Goal: Task Accomplishment & Management: Manage account settings

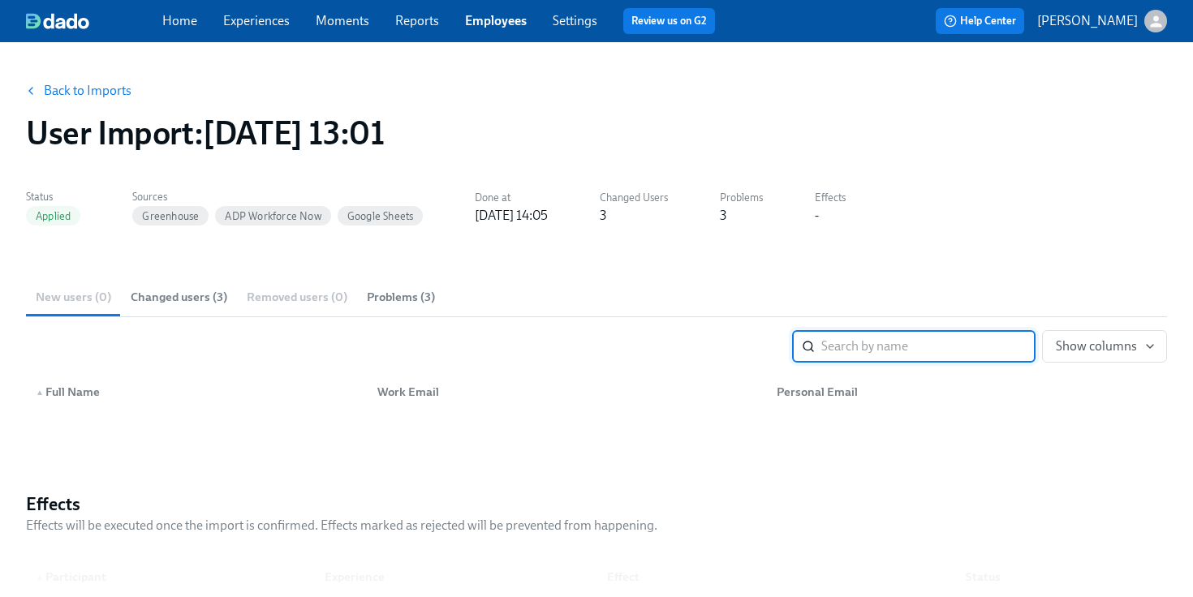
click at [85, 103] on button "Back to Imports" at bounding box center [79, 91] width 127 height 32
click at [503, 30] on div "Home Experiences Moments Reports Employees Settings Review us on G2" at bounding box center [445, 21] width 566 height 26
click at [496, 26] on link "Employees" at bounding box center [496, 20] width 62 height 15
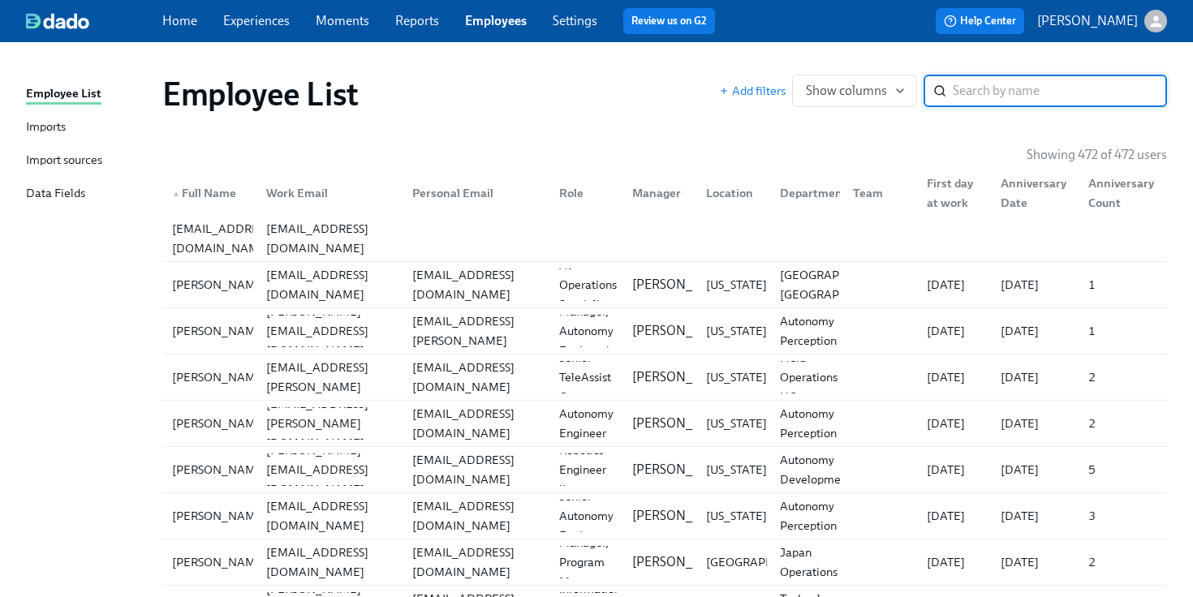
click at [78, 128] on link "Imports" at bounding box center [87, 128] width 123 height 20
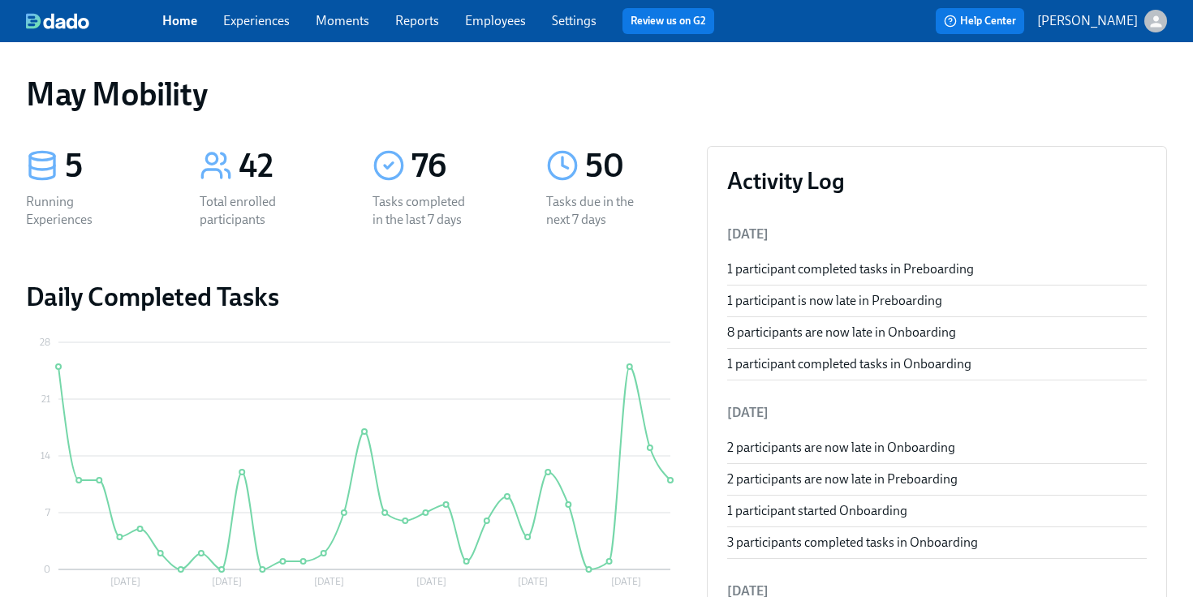
click at [268, 24] on link "Experiences" at bounding box center [256, 20] width 67 height 15
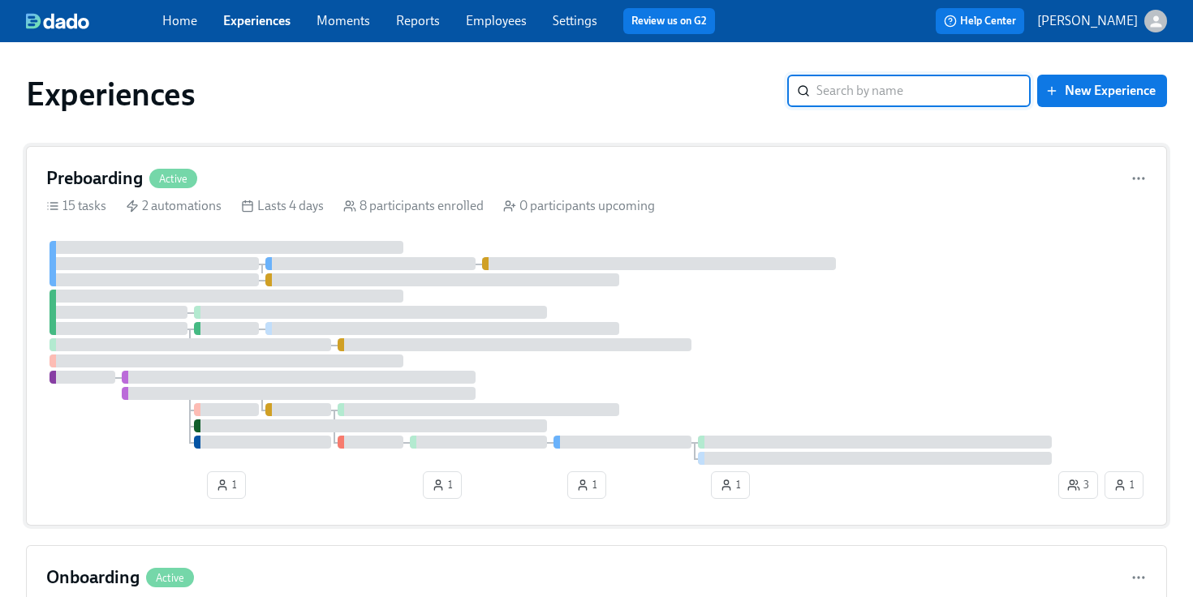
click at [269, 278] on div at bounding box center [268, 279] width 6 height 13
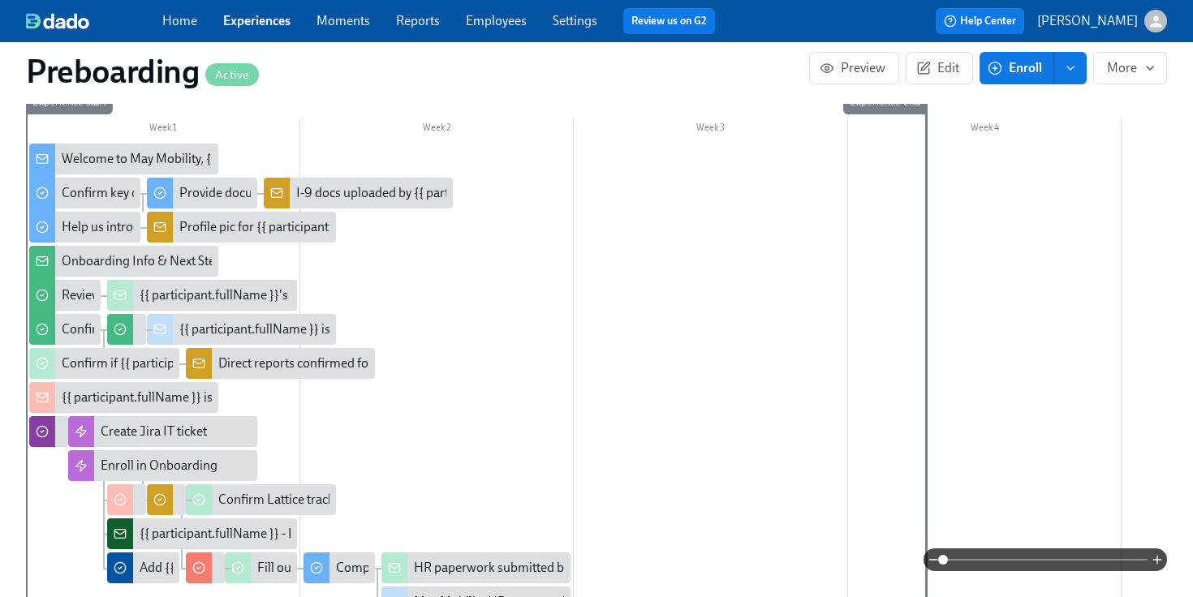
scroll to position [477, 0]
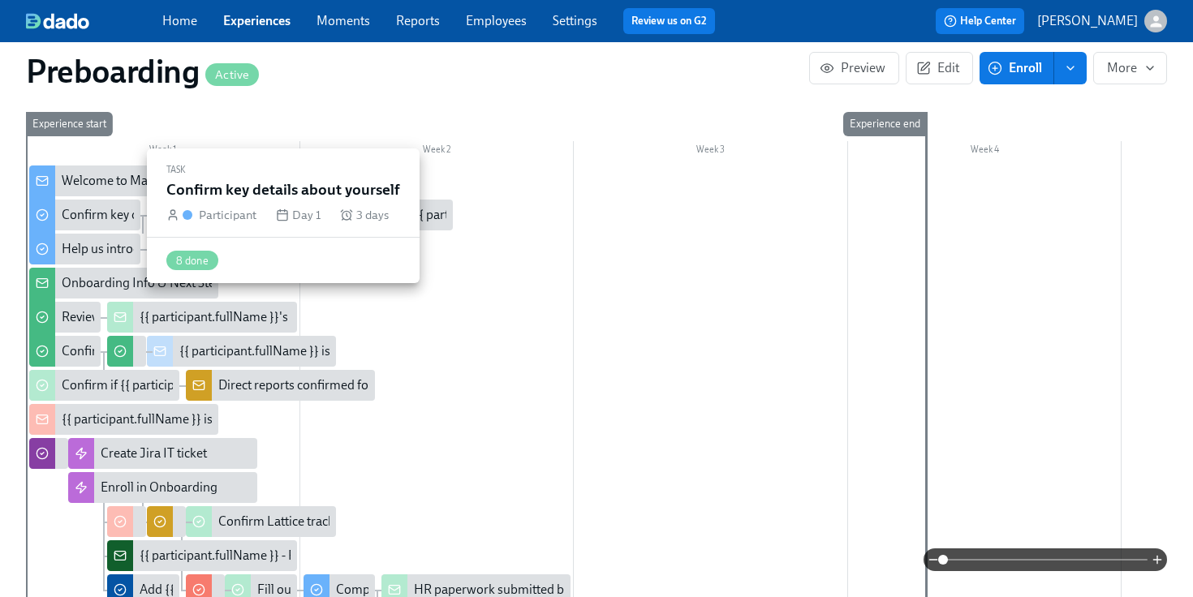
click at [104, 221] on div "Confirm key details about yourself" at bounding box center [156, 215] width 188 height 18
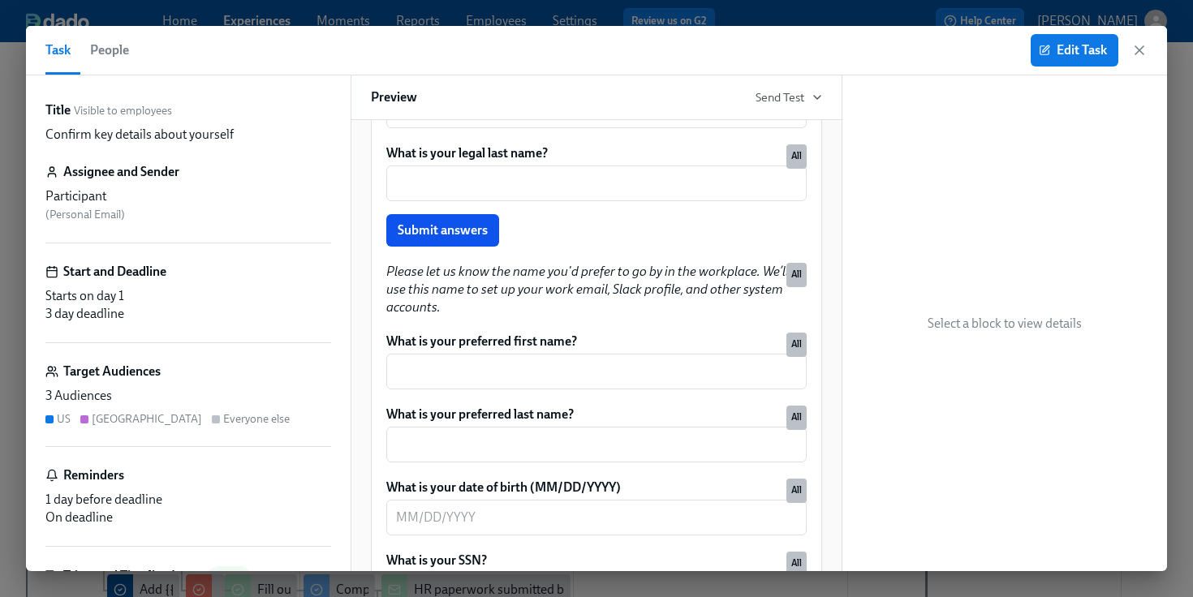
scroll to position [321, 0]
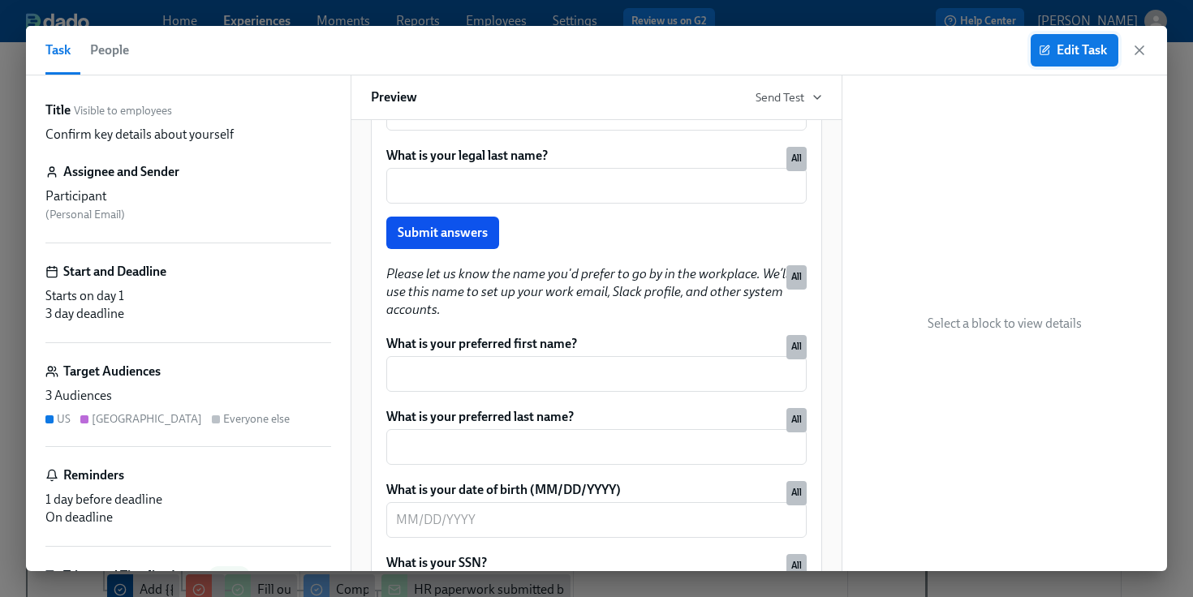
click at [1076, 45] on span "Edit Task" at bounding box center [1074, 50] width 65 height 16
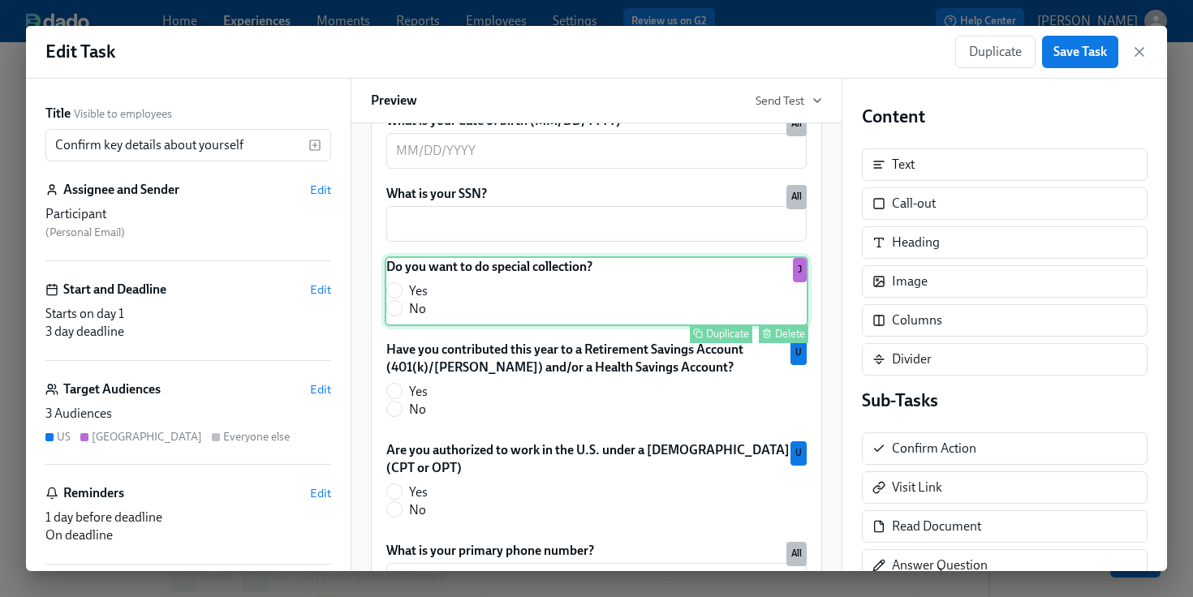
scroll to position [703, 0]
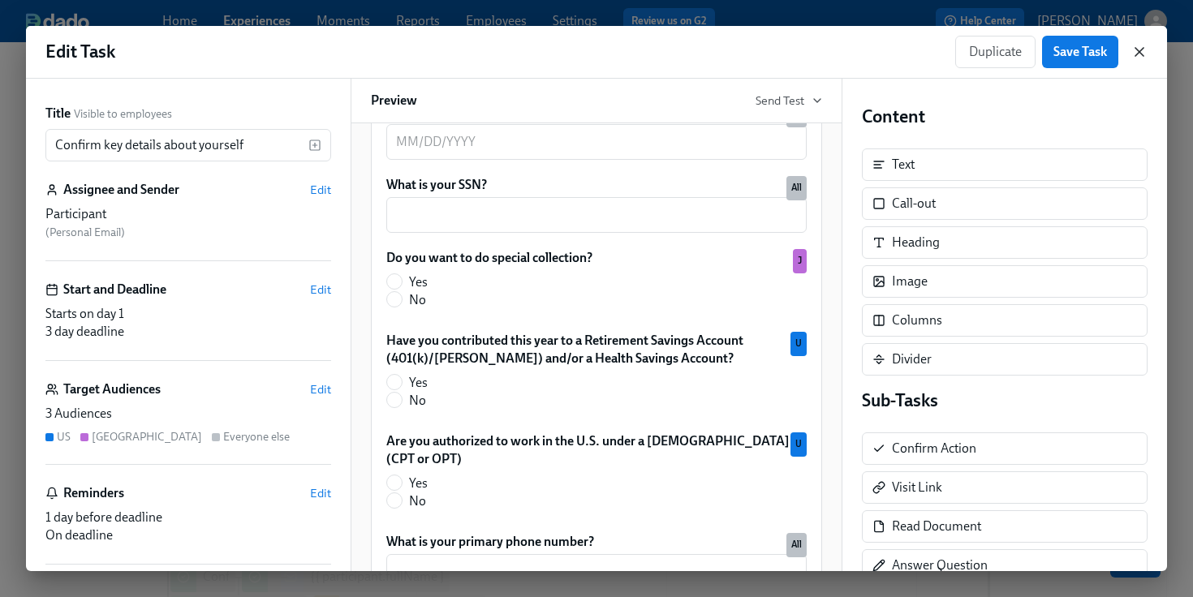
click at [1142, 53] on icon "button" at bounding box center [1139, 52] width 16 height 16
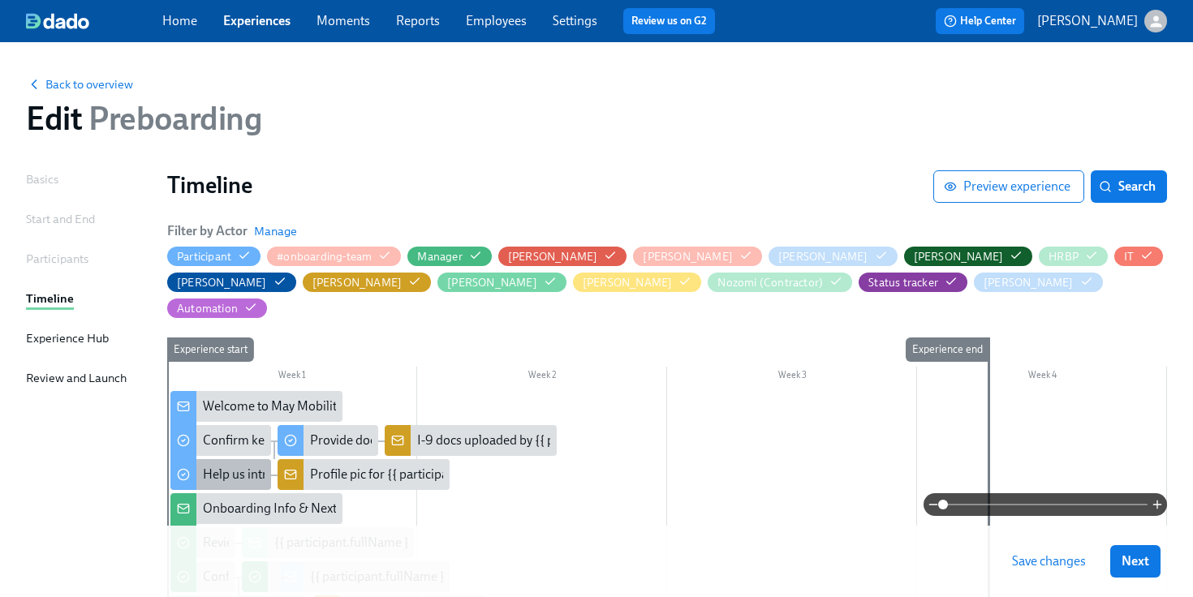
click at [237, 466] on div "Help us introduce you to the team" at bounding box center [296, 475] width 186 height 18
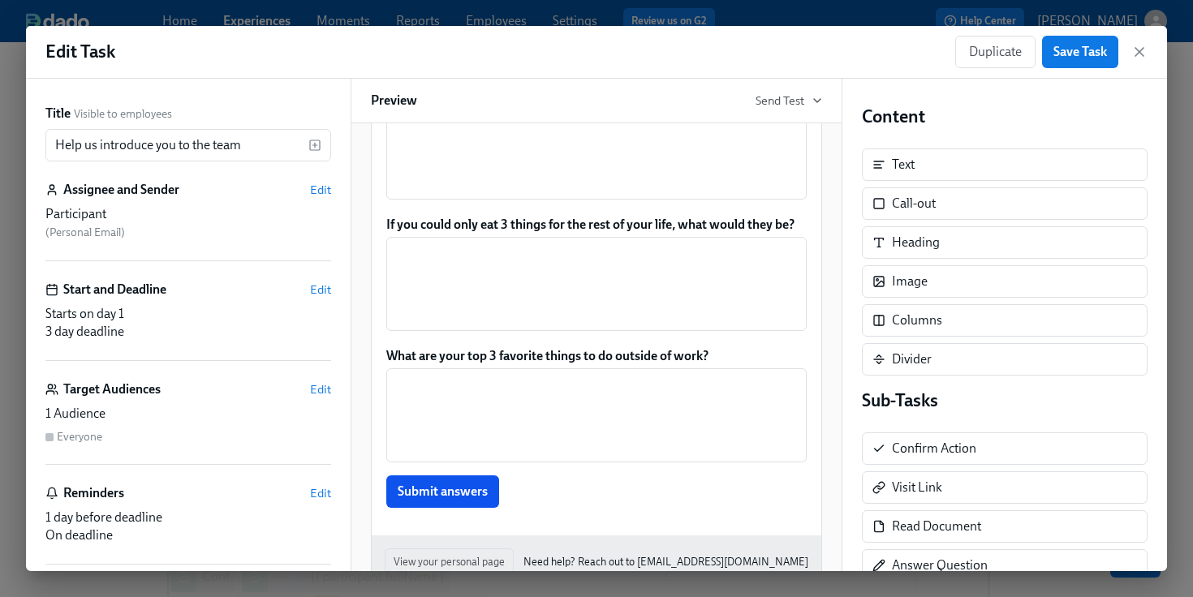
scroll to position [418, 0]
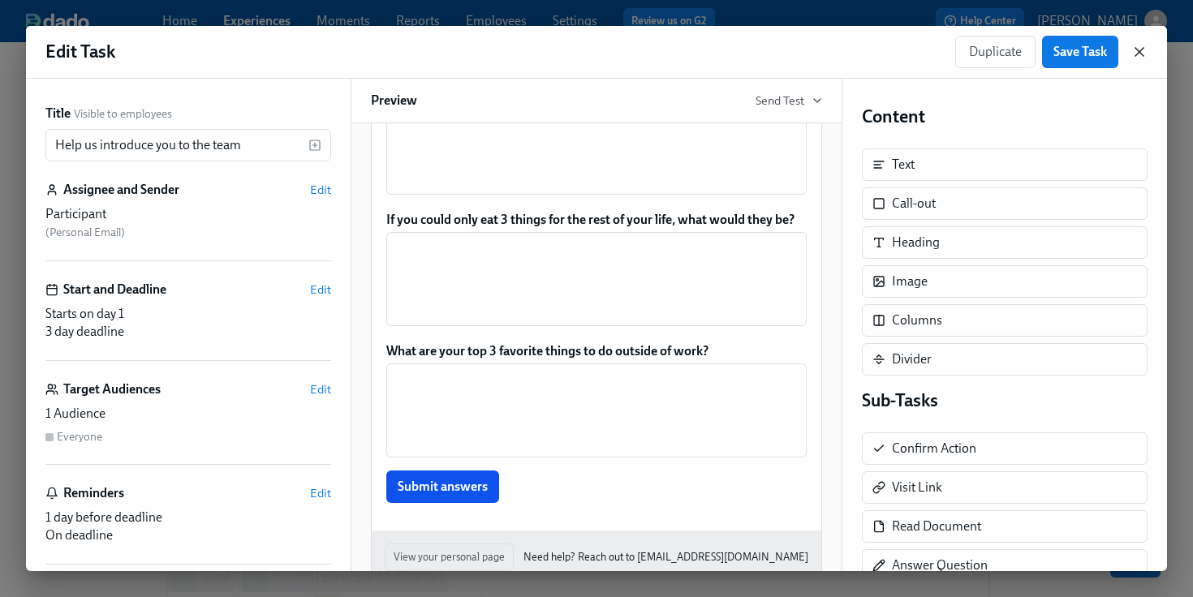
click at [1141, 53] on icon "button" at bounding box center [1139, 52] width 8 height 8
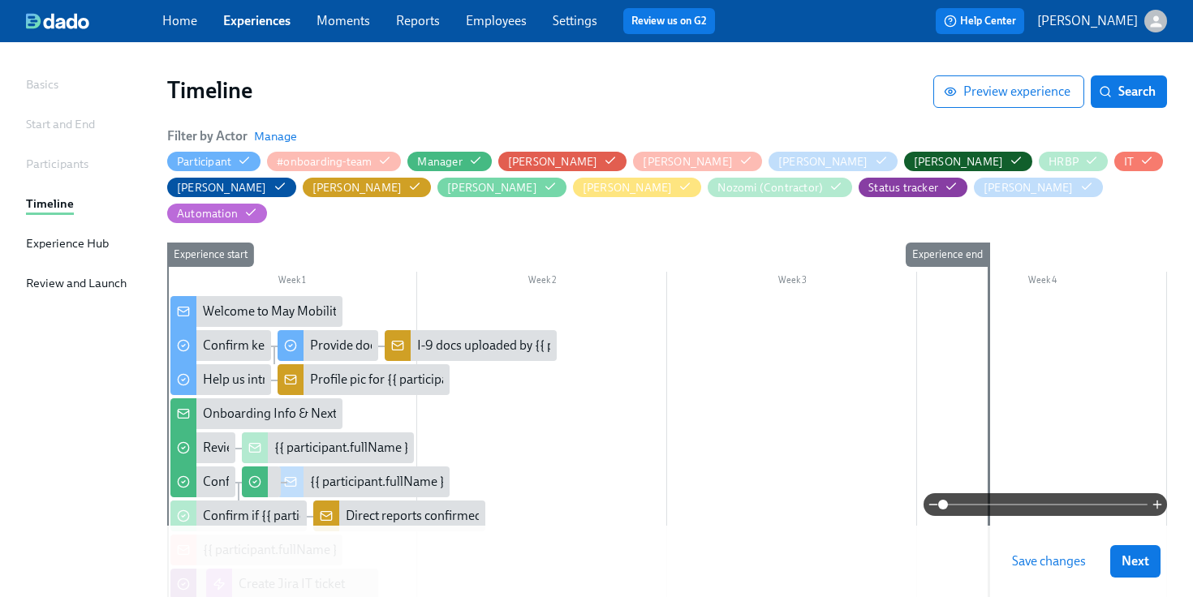
scroll to position [98, 0]
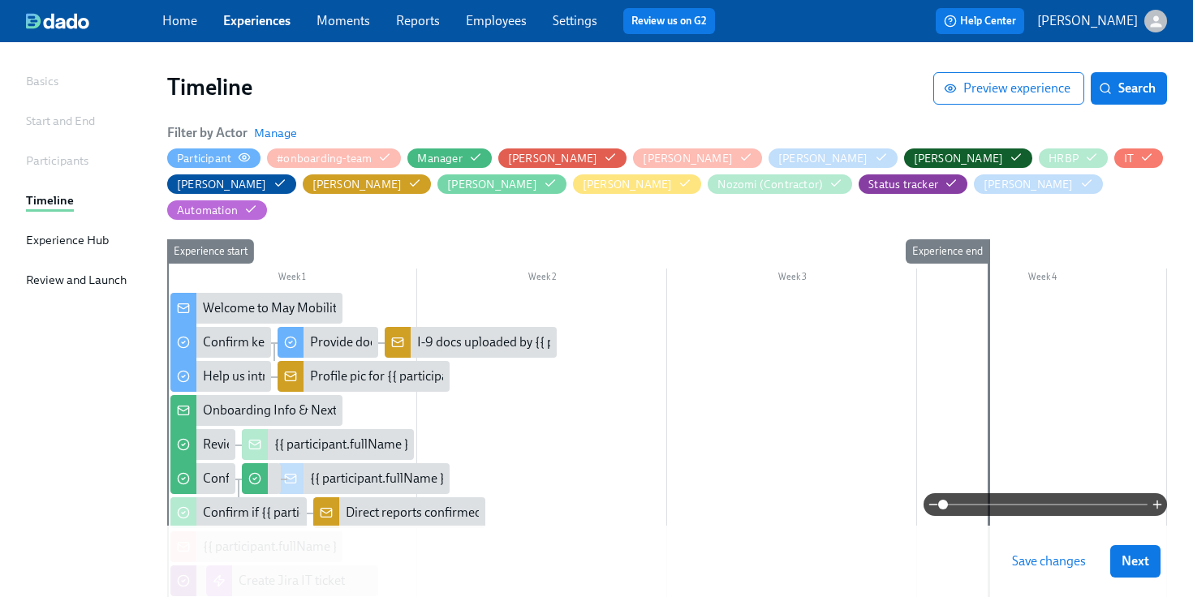
click at [249, 157] on icon "button" at bounding box center [244, 156] width 11 height 7
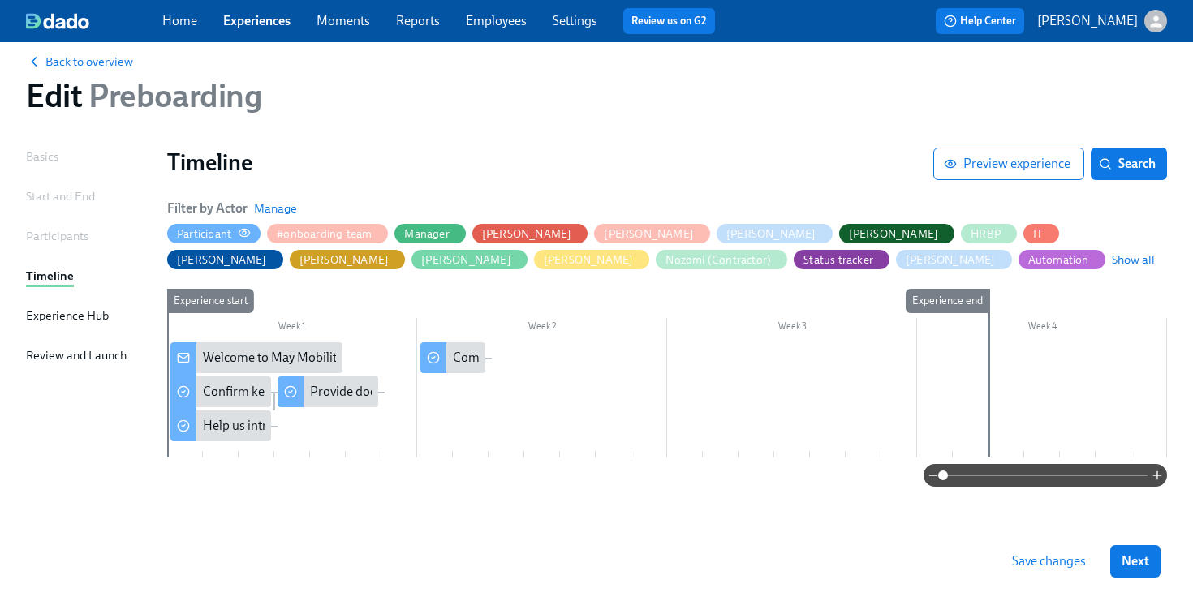
scroll to position [23, 0]
click at [337, 389] on div "Provide documents for your I-9 verification" at bounding box center [428, 392] width 237 height 18
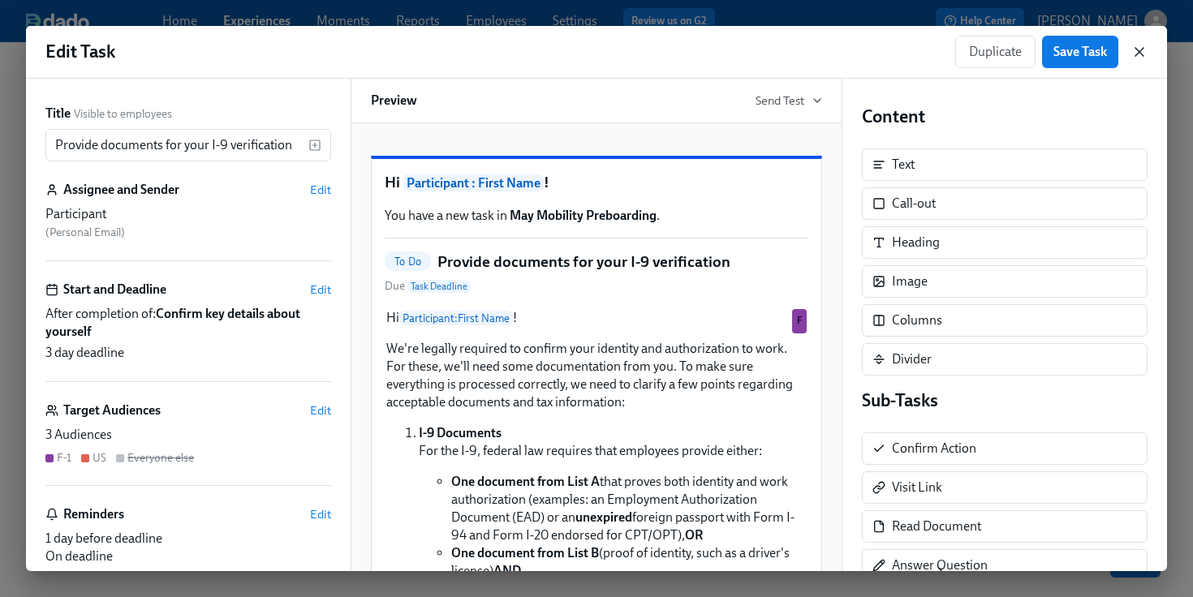
click at [1136, 50] on icon "button" at bounding box center [1139, 52] width 16 height 16
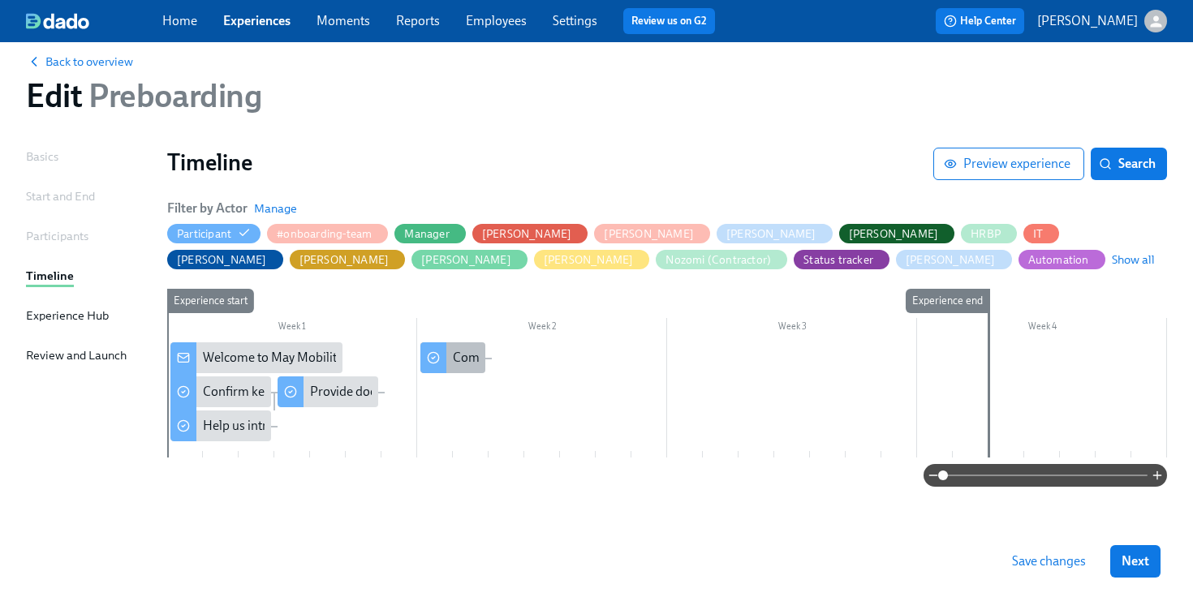
click at [457, 364] on div "Complete Japan HR paperwork" at bounding box center [540, 358] width 174 height 18
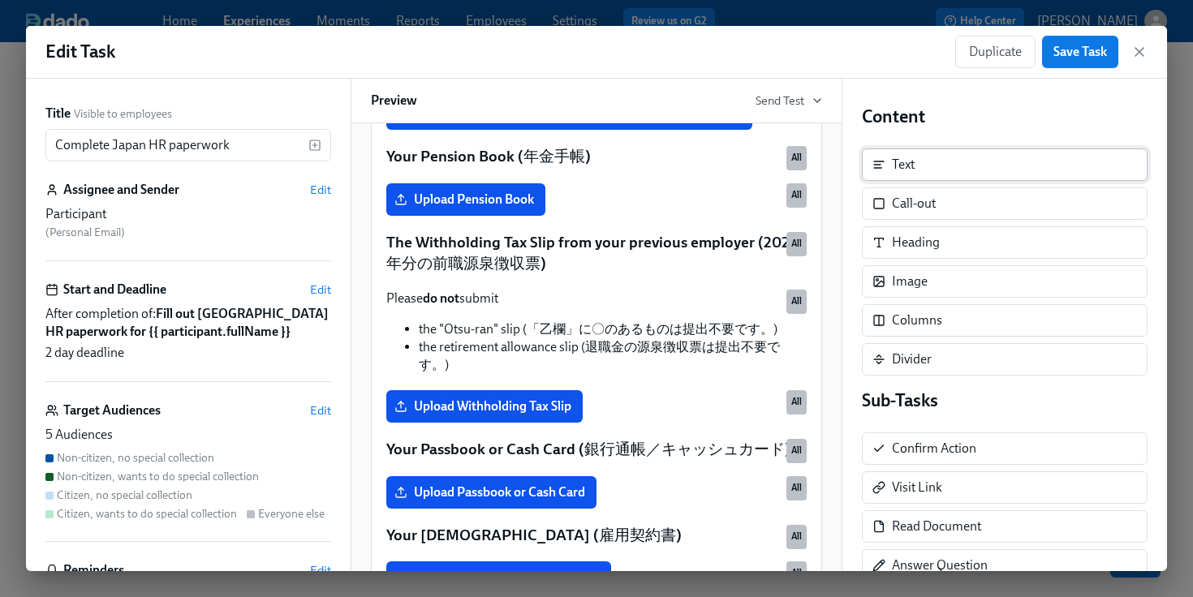
scroll to position [878, 0]
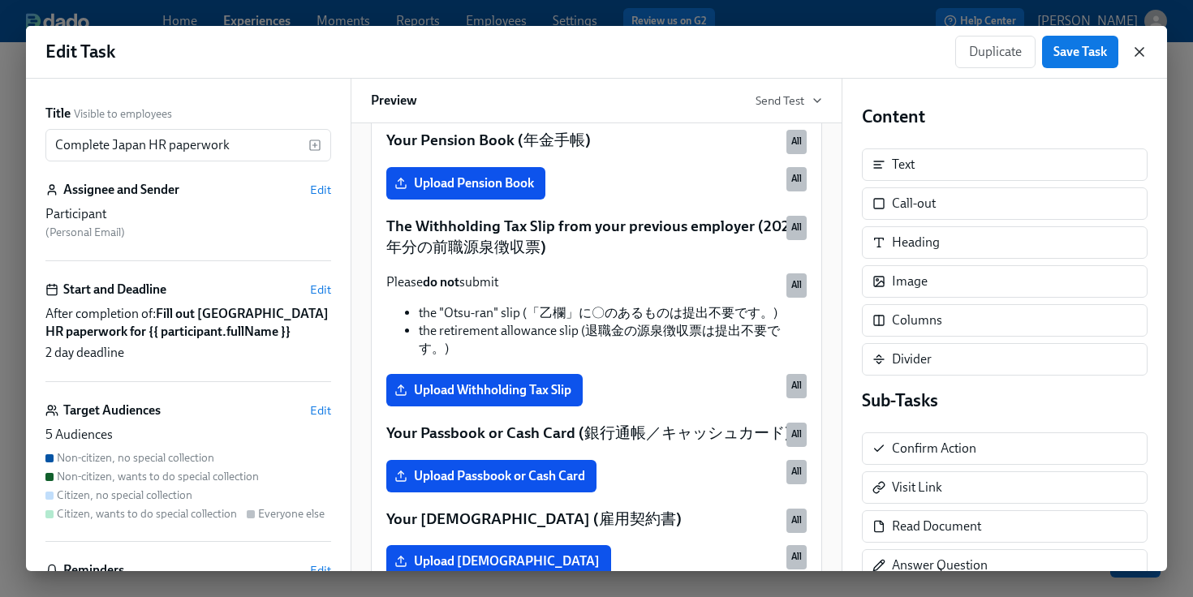
click at [1135, 57] on icon "button" at bounding box center [1139, 52] width 16 height 16
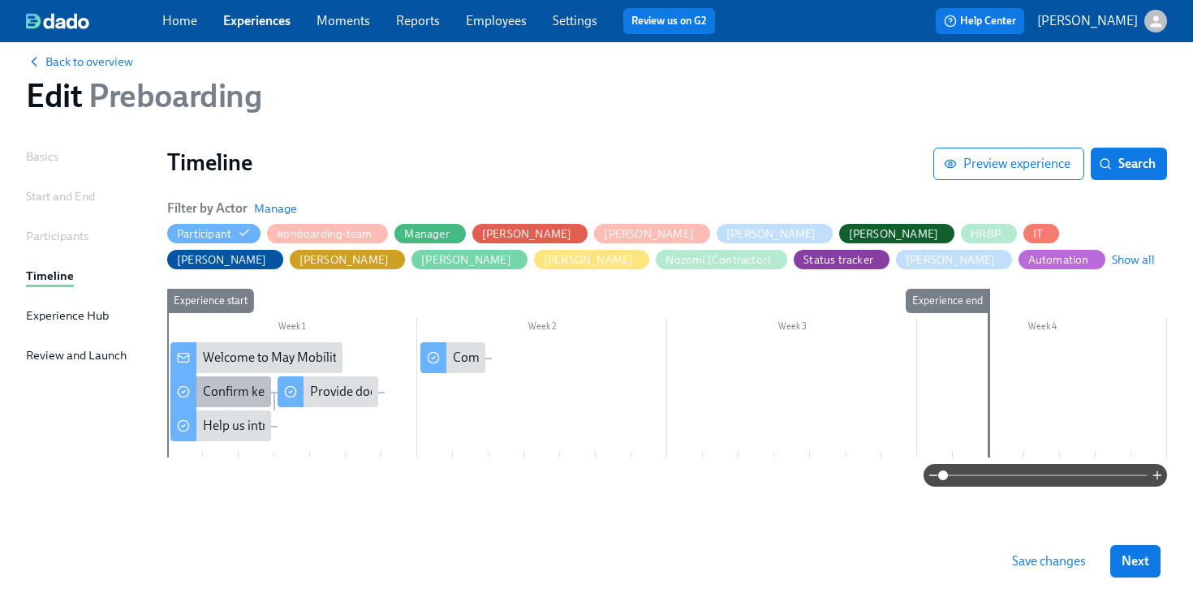
click at [221, 390] on div "Confirm key details about yourself" at bounding box center [297, 392] width 188 height 18
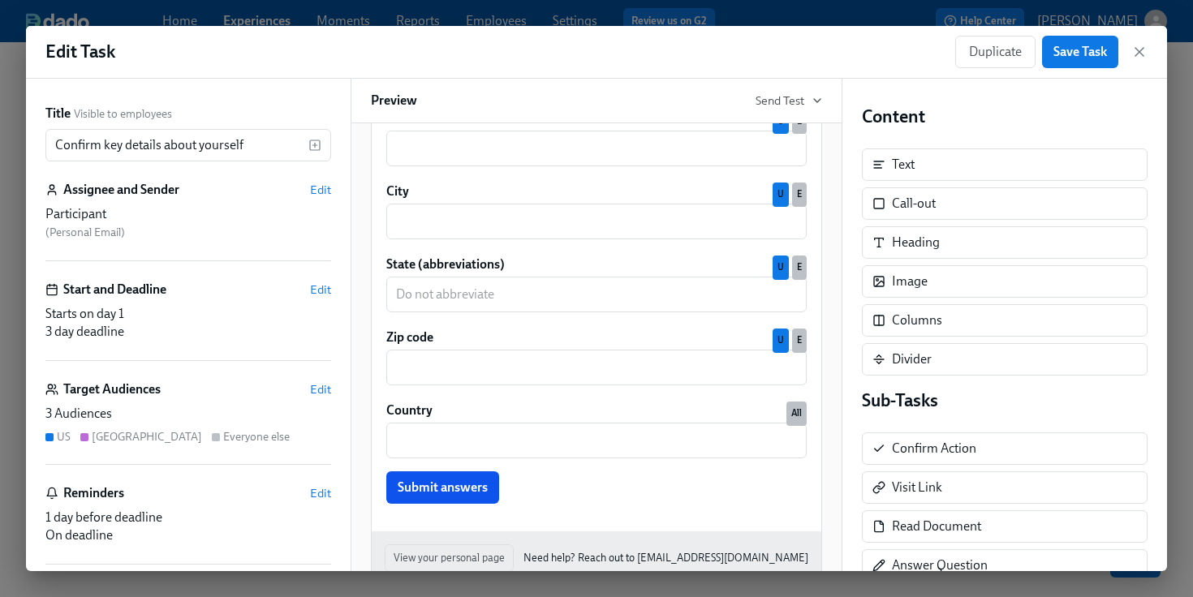
scroll to position [2196, 0]
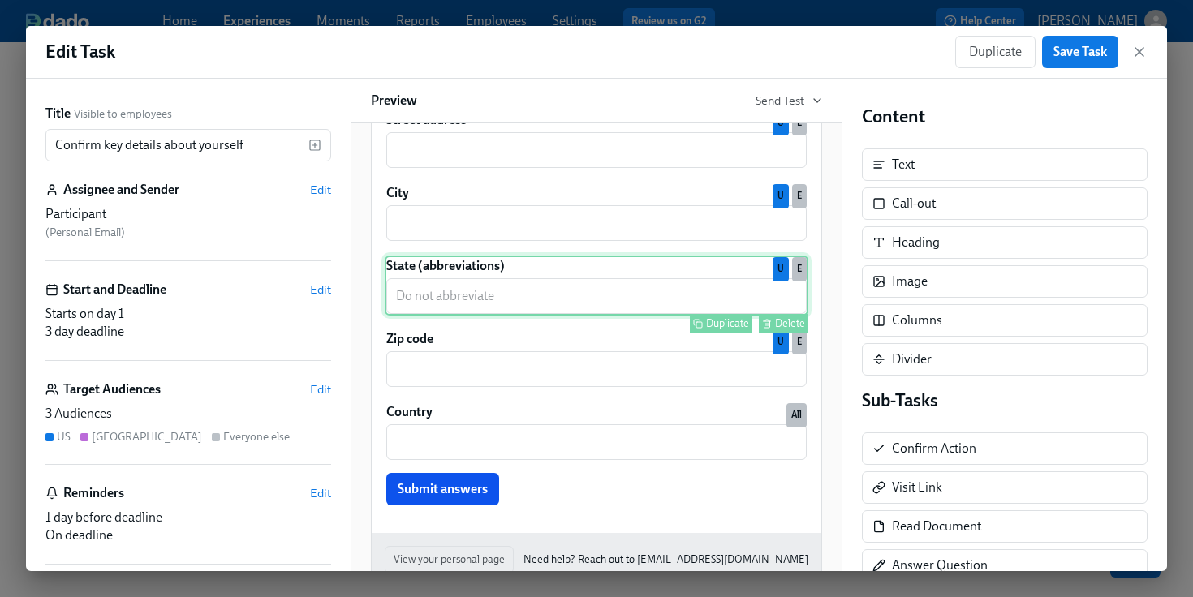
click at [481, 285] on div "State (abbreviations) ​ Duplicate Delete U E" at bounding box center [597, 286] width 424 height 60
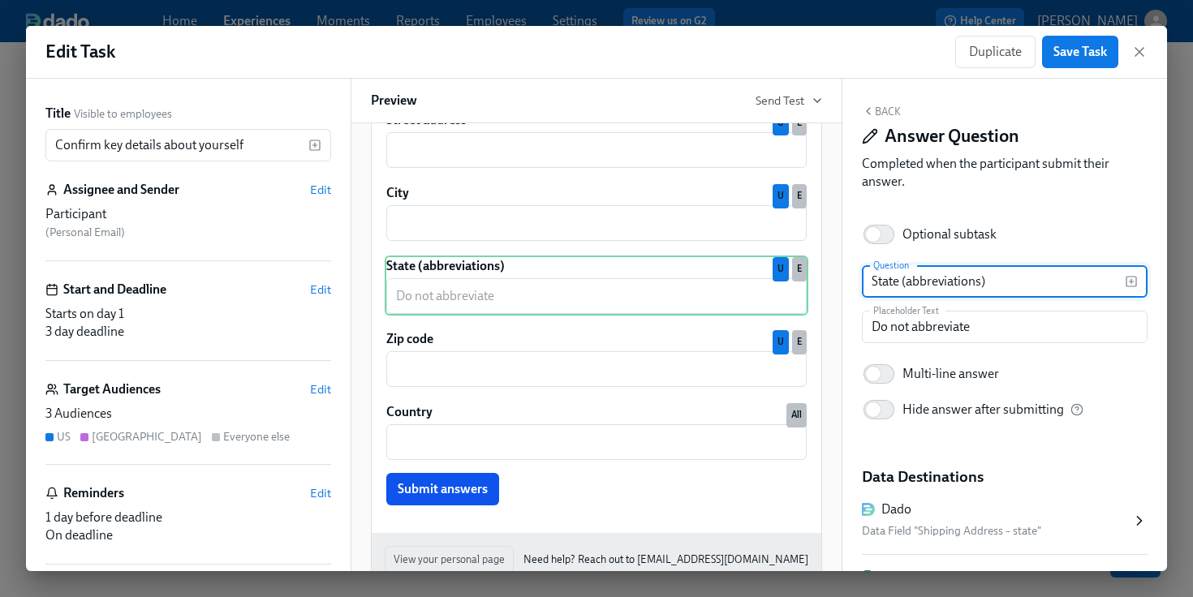
drag, startPoint x: 1004, startPoint y: 286, endPoint x: 899, endPoint y: 283, distance: 104.7
click at [899, 283] on input "State (abbreviations)" at bounding box center [993, 281] width 263 height 32
type input "State"
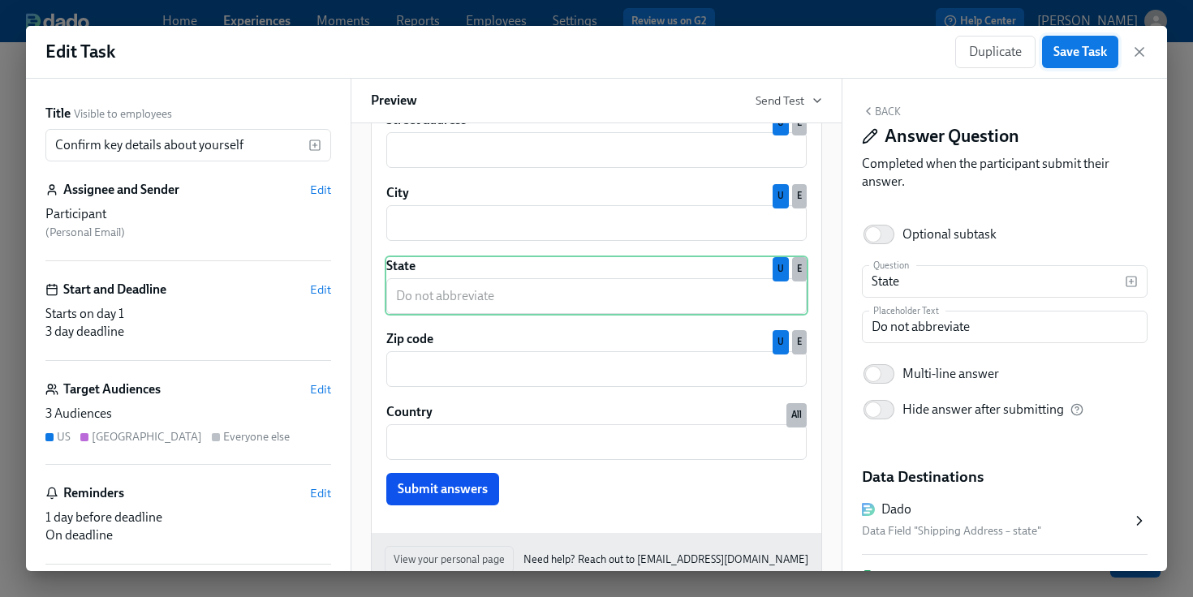
click at [1060, 51] on span "Save Task" at bounding box center [1080, 52] width 54 height 16
click at [1134, 49] on icon "button" at bounding box center [1139, 52] width 16 height 16
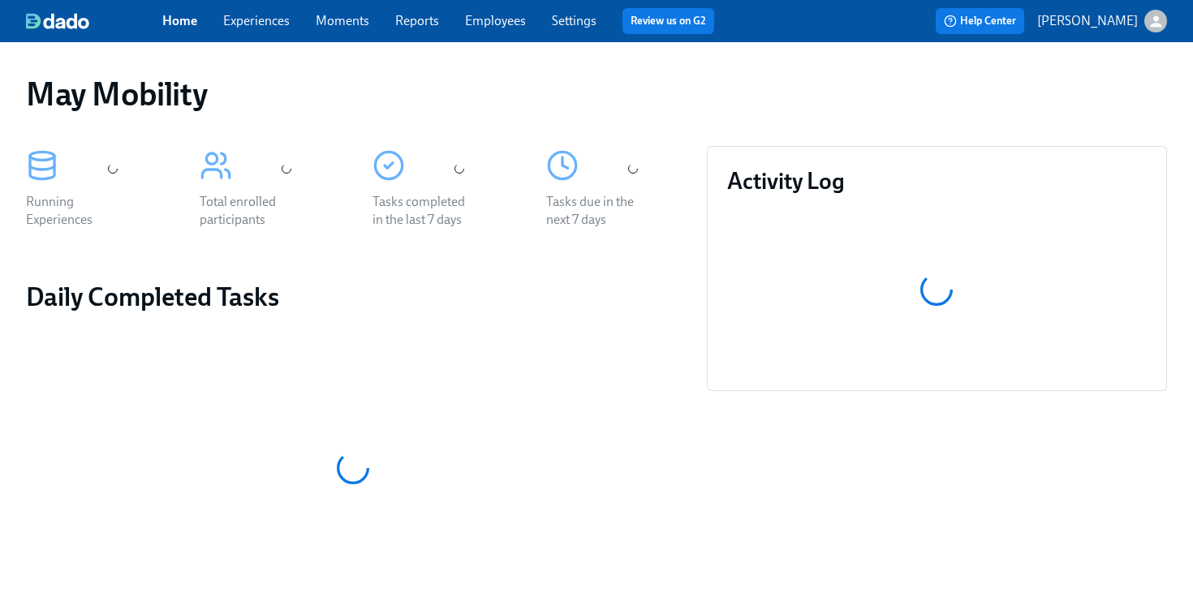
click at [256, 22] on link "Experiences" at bounding box center [256, 20] width 67 height 15
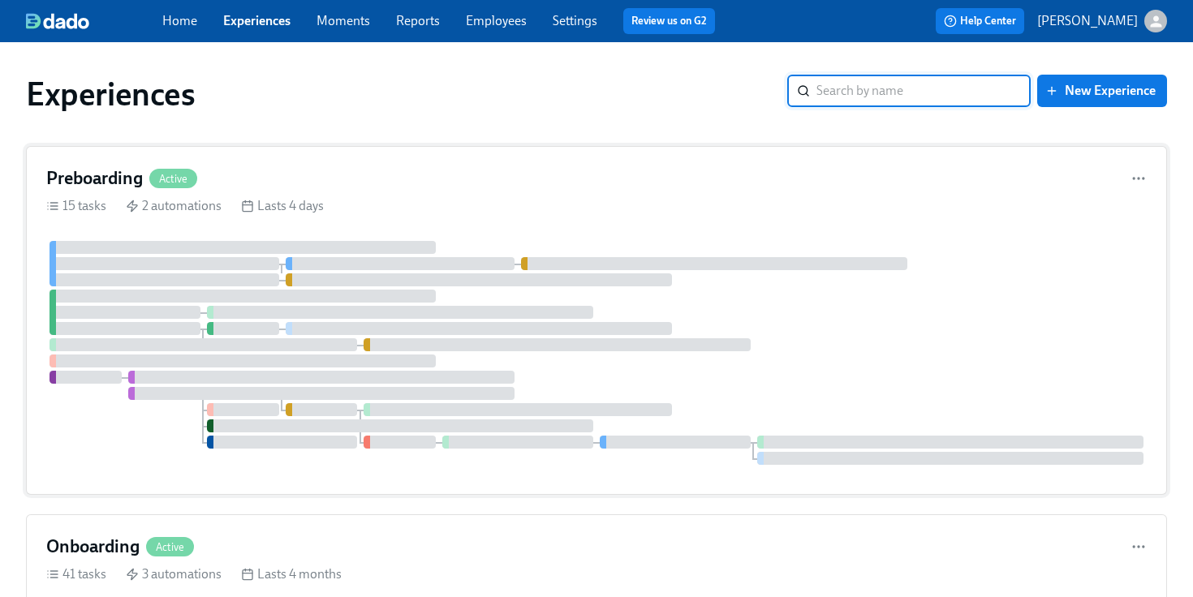
click at [282, 239] on div "Preboarding Active 15 tasks 2 automations Lasts 4 days" at bounding box center [596, 320] width 1141 height 349
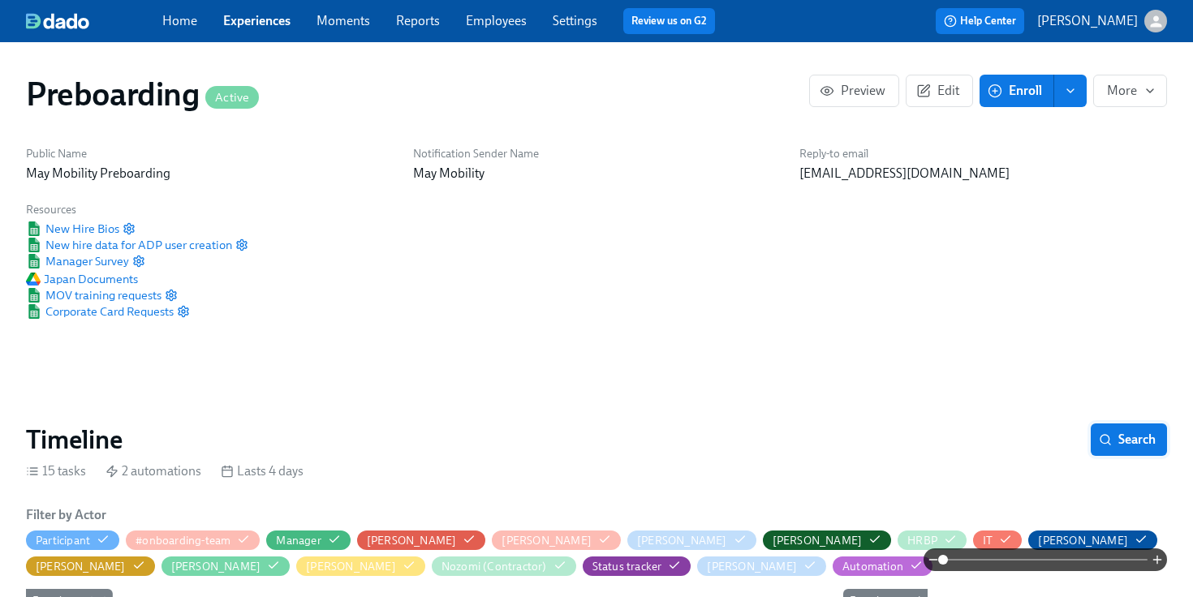
click at [1131, 434] on span "Search" at bounding box center [1129, 440] width 54 height 16
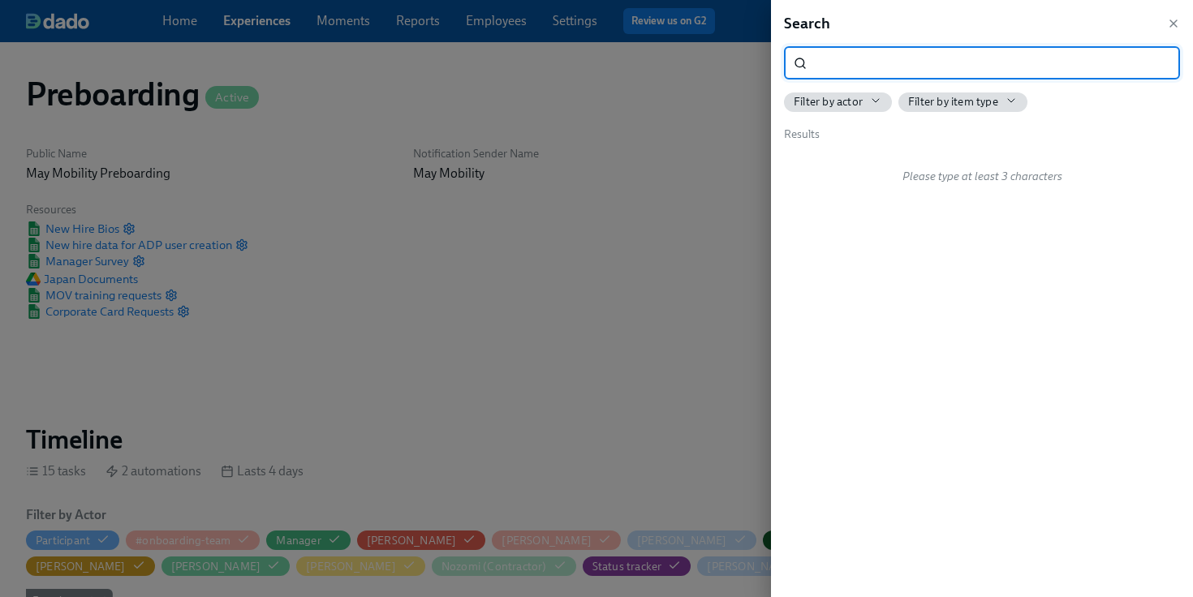
scroll to position [0, 4230]
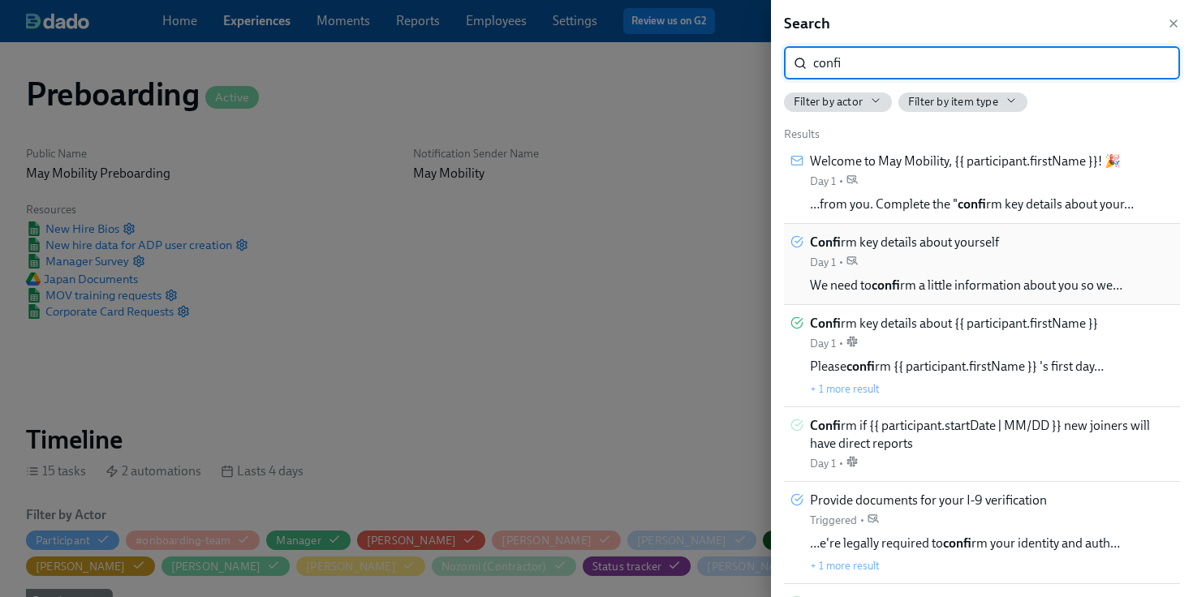
type input "confi"
click at [896, 258] on div "Confi rm key details about yourself Day 1 •" at bounding box center [904, 252] width 189 height 37
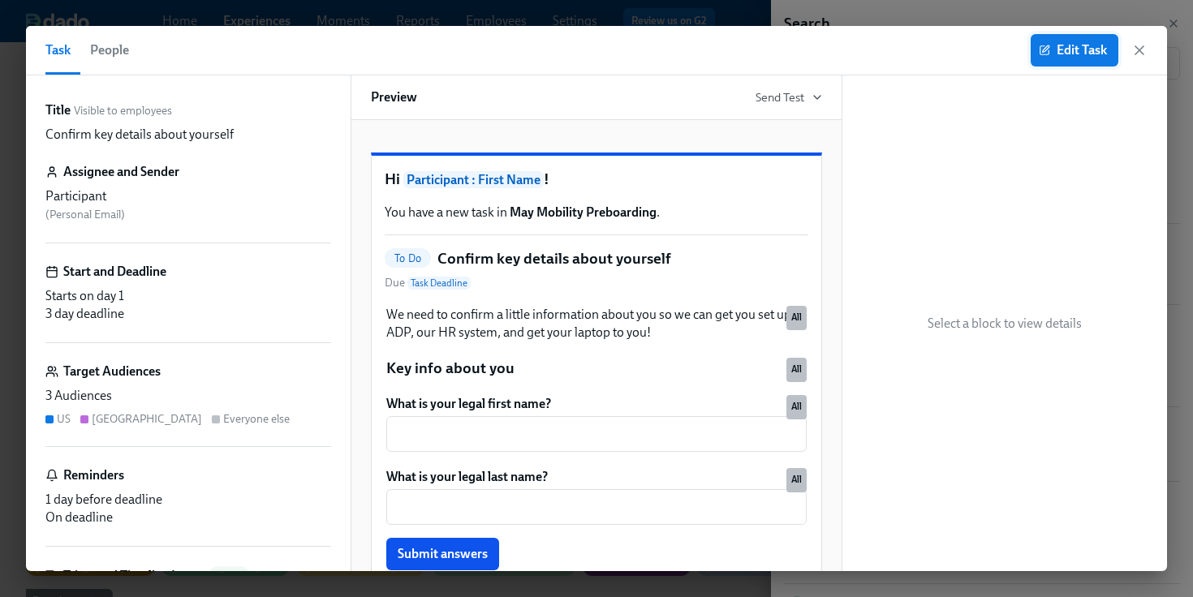
click at [1049, 54] on span "Edit Task" at bounding box center [1074, 50] width 65 height 16
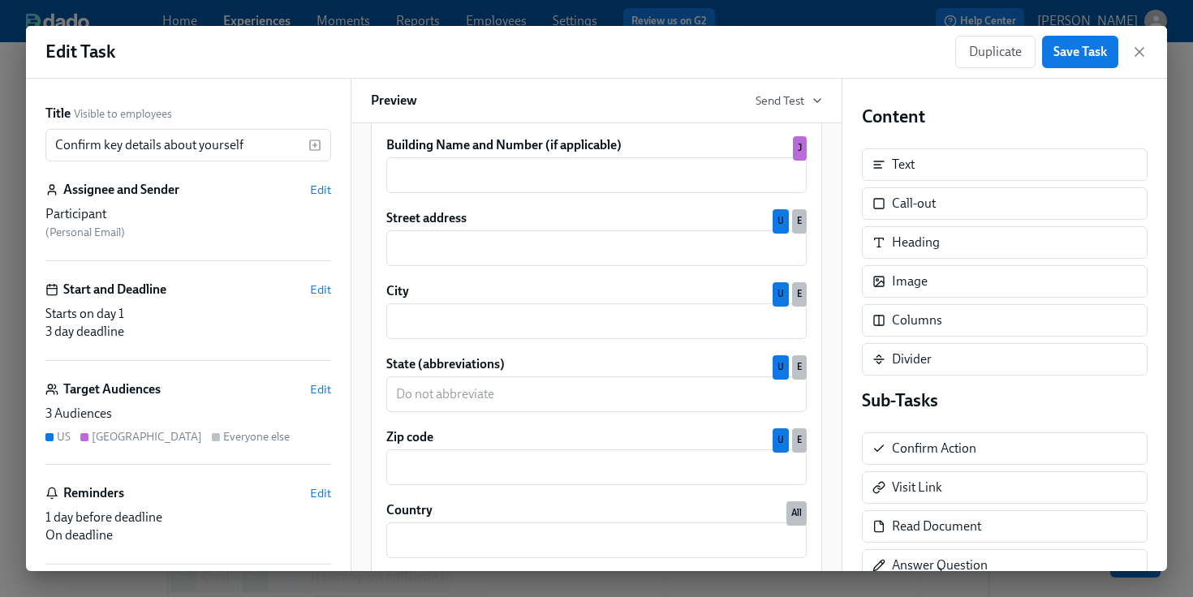
scroll to position [2115, 0]
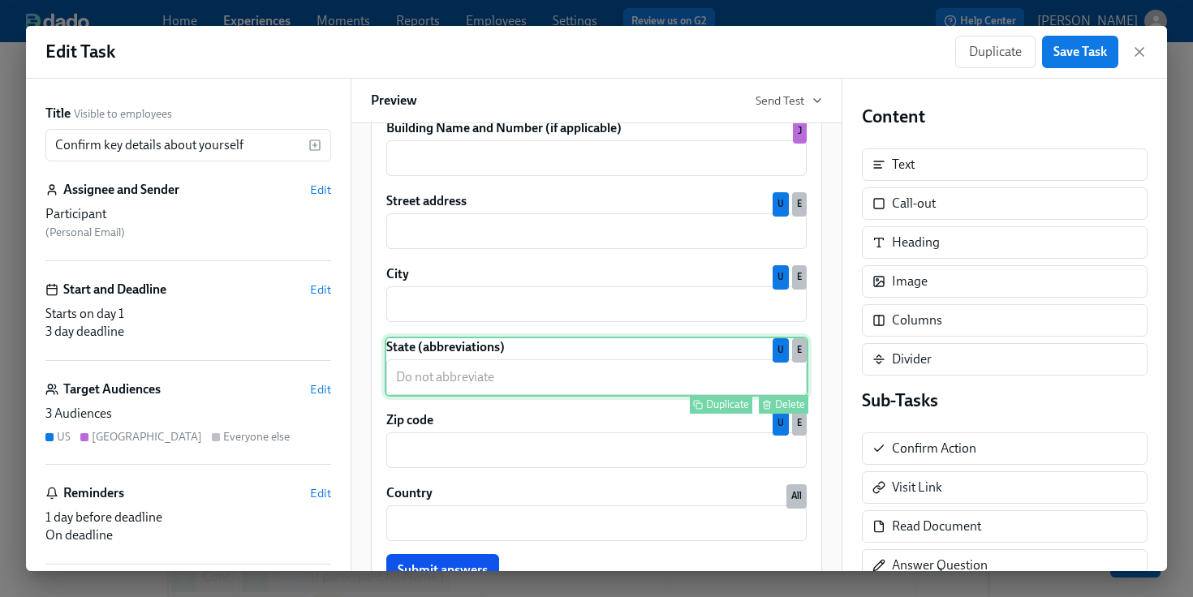
click at [607, 375] on div "State (abbreviations) ​ Duplicate Delete U E" at bounding box center [597, 367] width 424 height 60
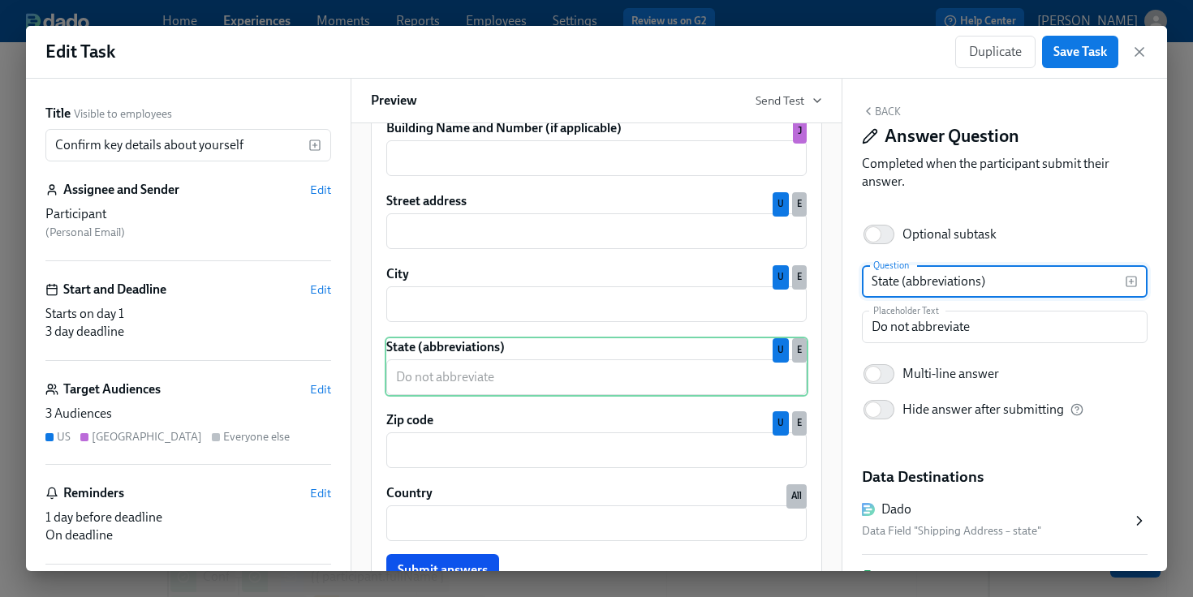
drag, startPoint x: 993, startPoint y: 288, endPoint x: 900, endPoint y: 286, distance: 93.3
click at [900, 286] on input "State (abbreviations)" at bounding box center [993, 281] width 263 height 32
type input "State"
click at [1080, 54] on span "Save Task" at bounding box center [1080, 52] width 54 height 16
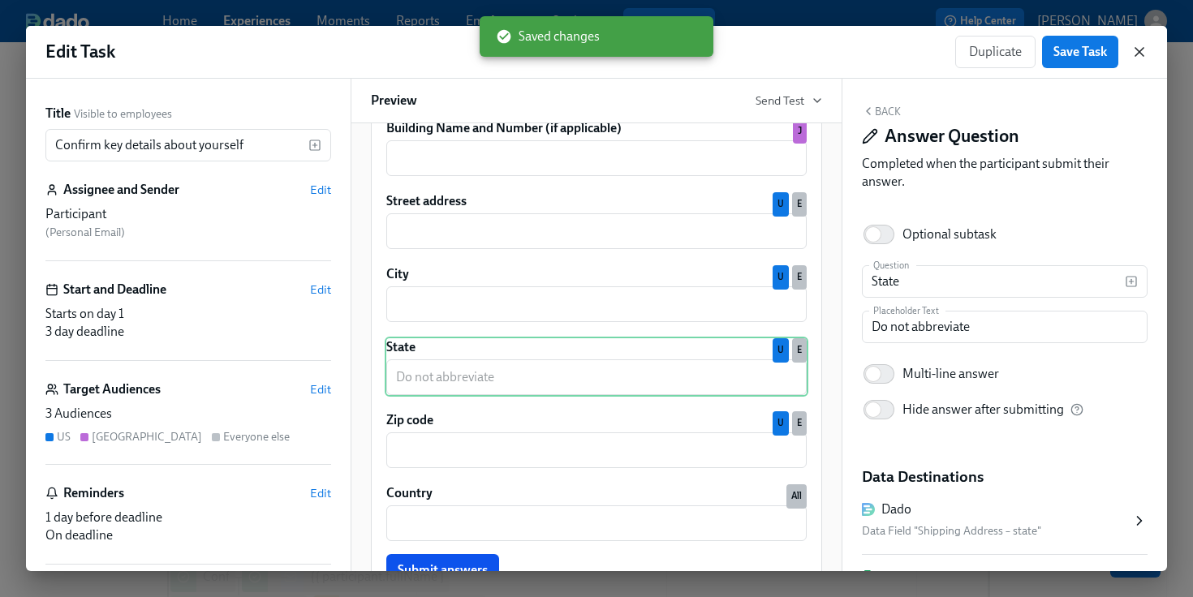
click at [1135, 57] on icon "button" at bounding box center [1139, 52] width 16 height 16
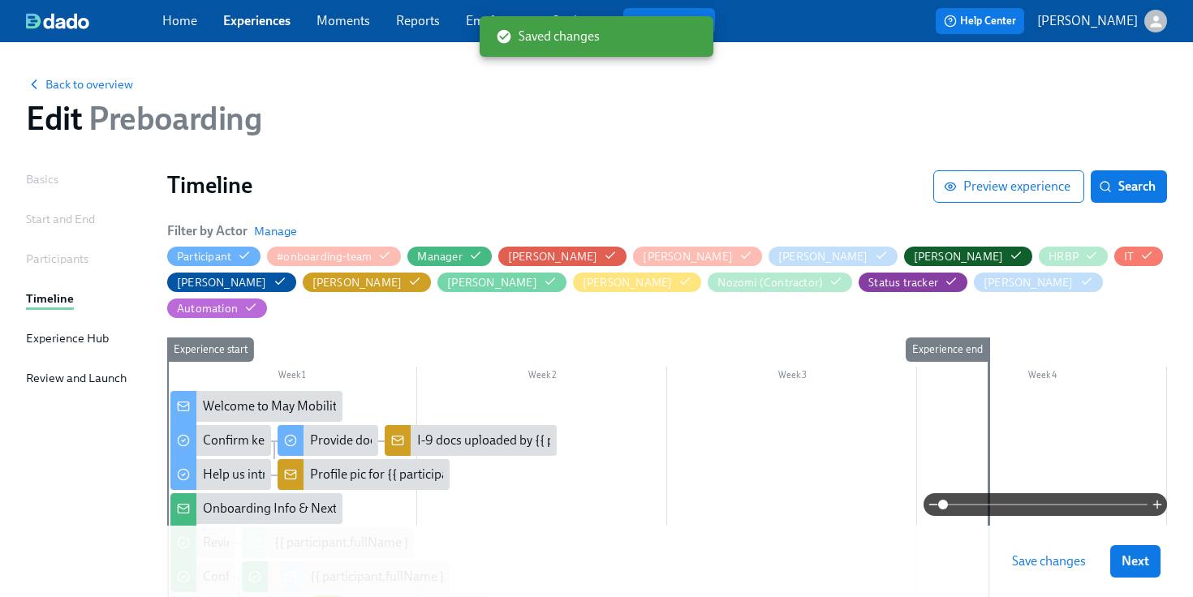
click at [1015, 556] on span "Save changes" at bounding box center [1049, 561] width 74 height 16
